Goal: Communication & Community: Answer question/provide support

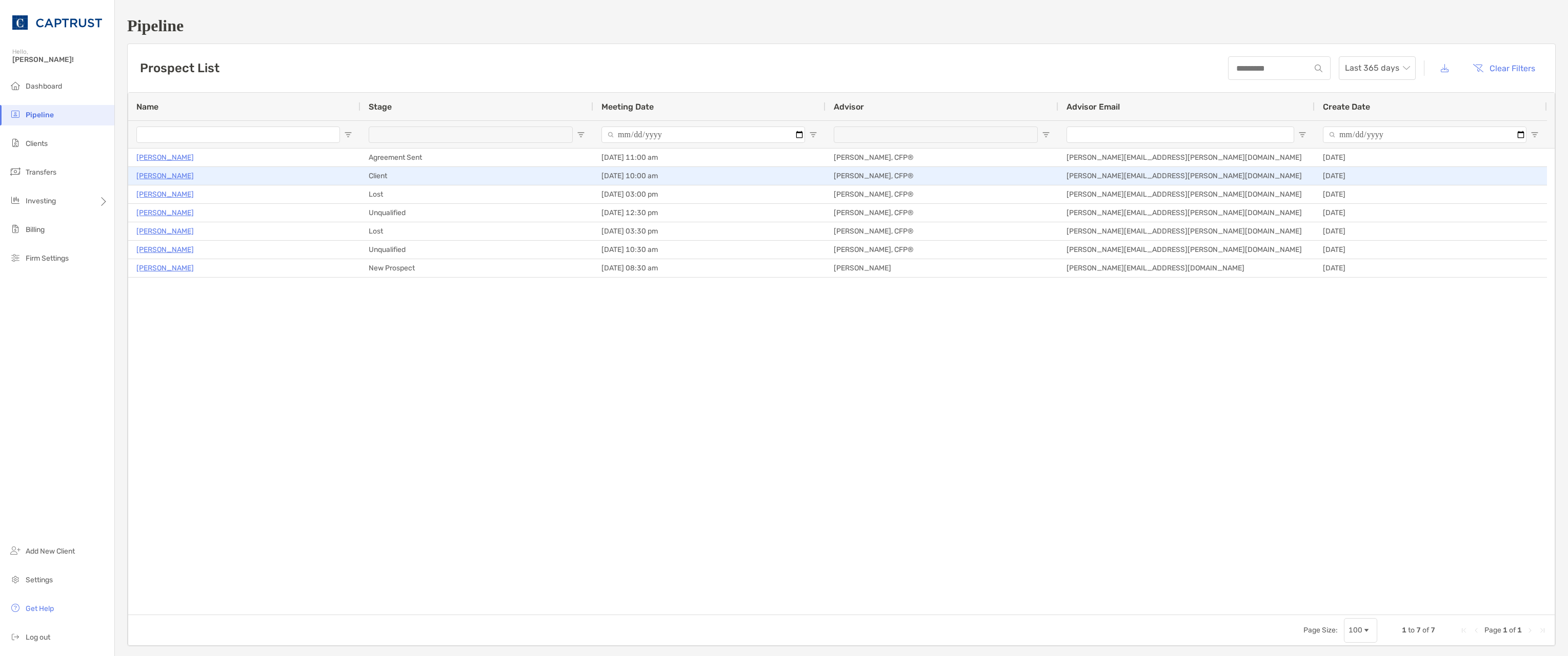
click at [157, 177] on p "[PERSON_NAME]" at bounding box center [165, 175] width 57 height 13
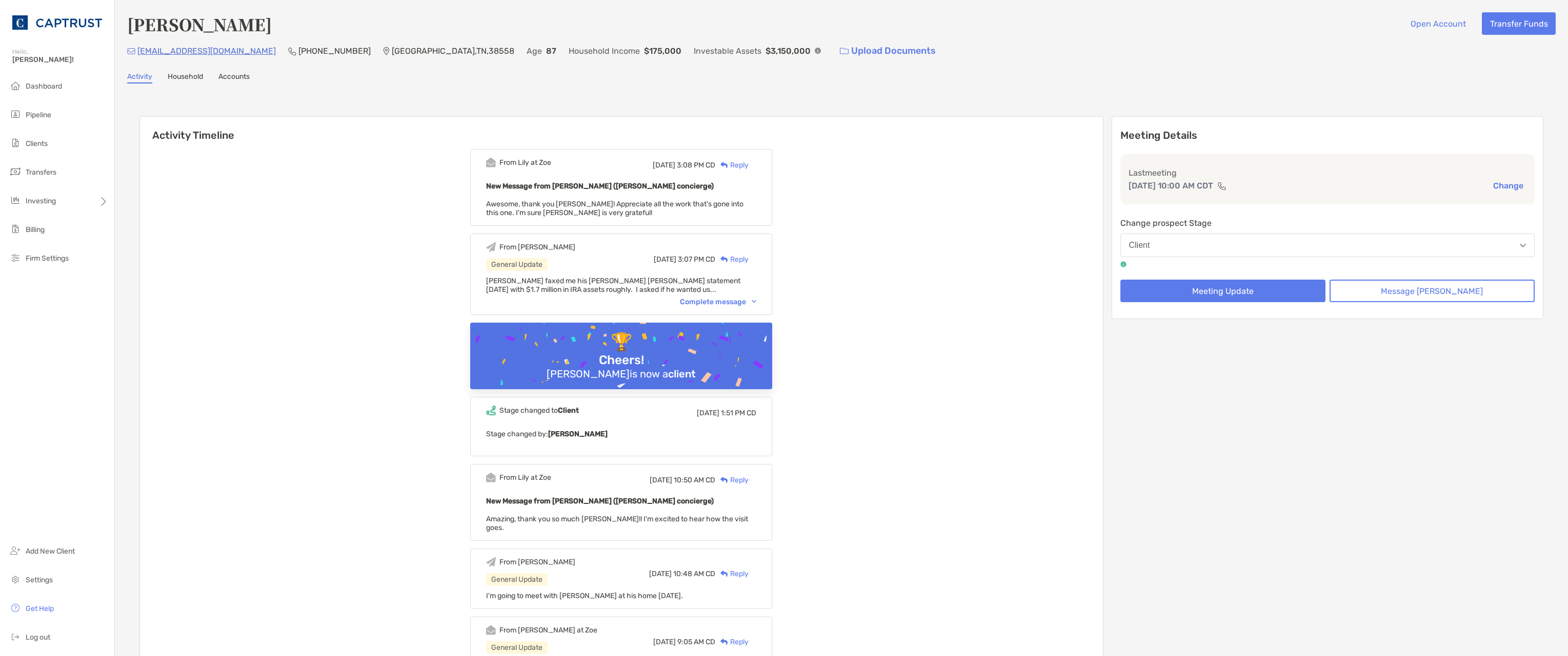
click at [748, 164] on div "Reply" at bounding box center [732, 165] width 33 height 10
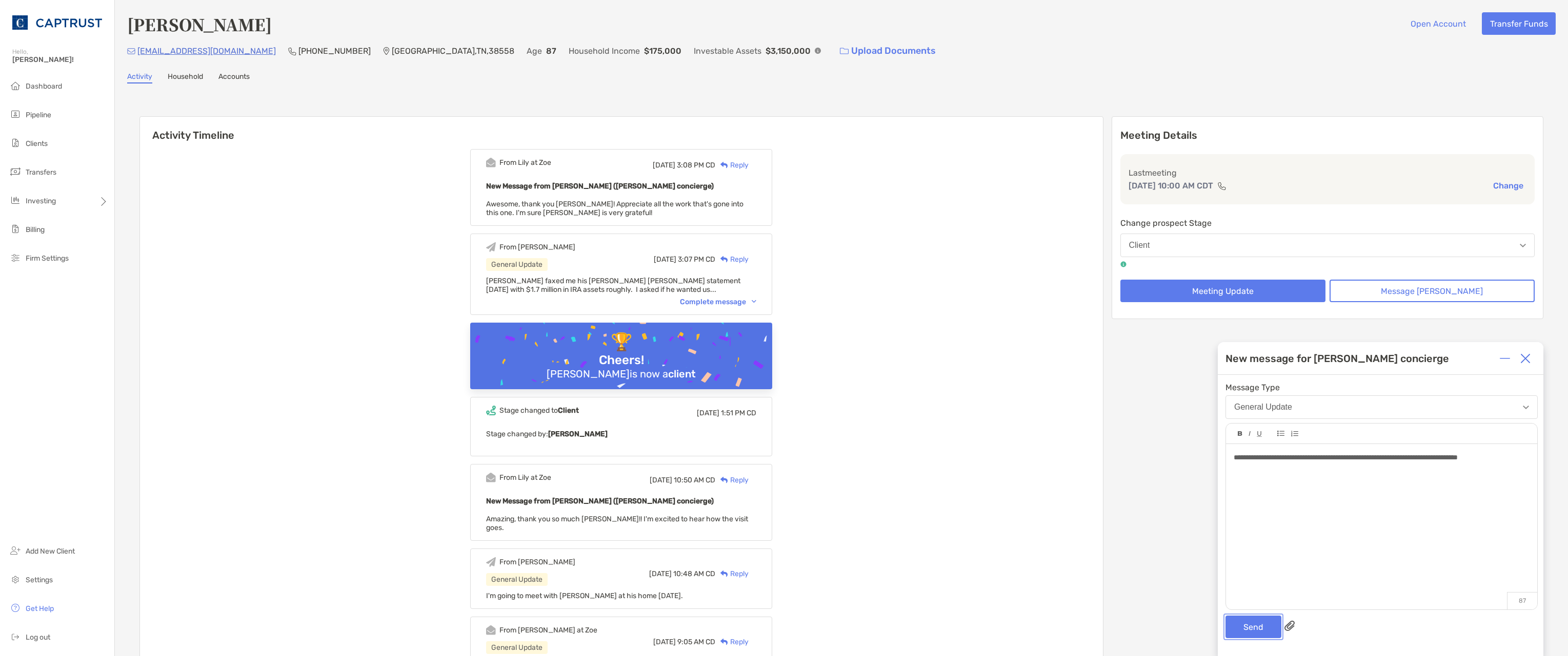
click at [1256, 630] on button "Send" at bounding box center [1253, 627] width 56 height 22
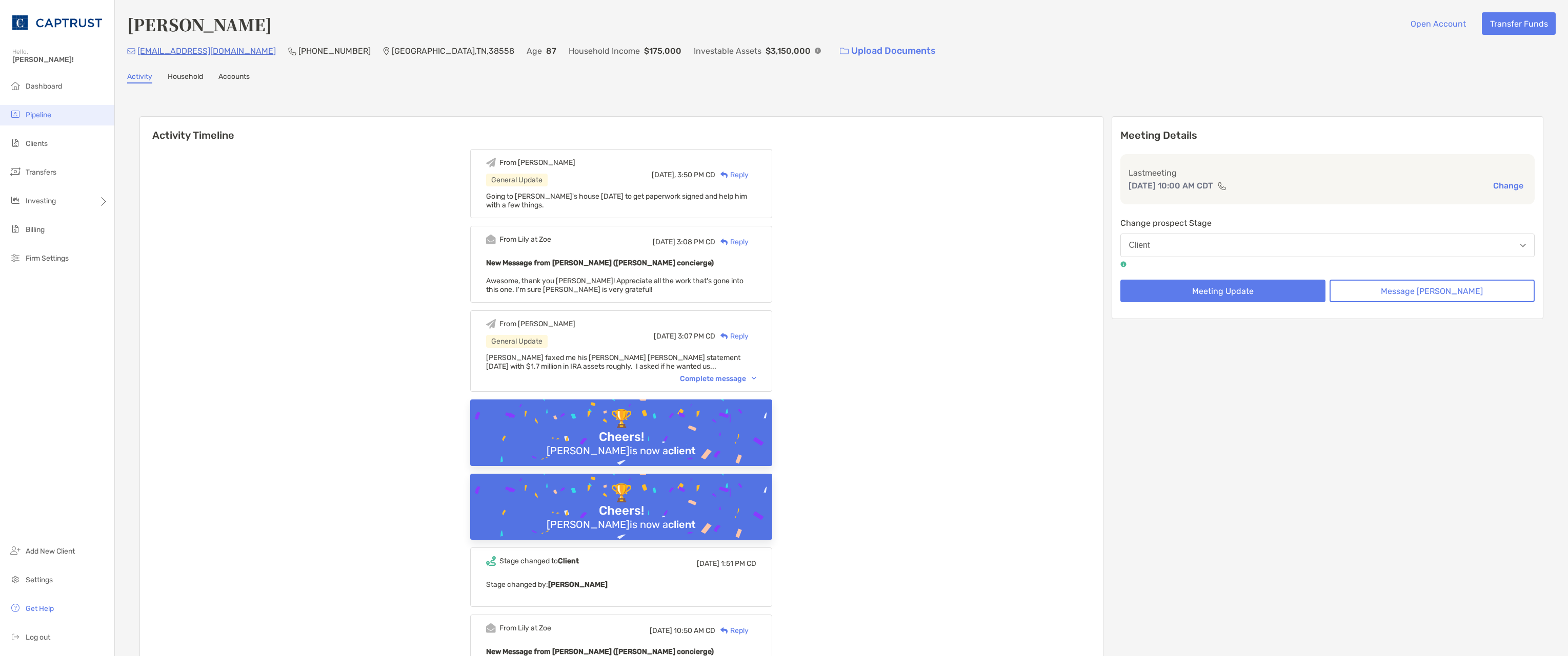
click at [32, 116] on span "Pipeline" at bounding box center [38, 115] width 26 height 9
